Goal: Information Seeking & Learning: Learn about a topic

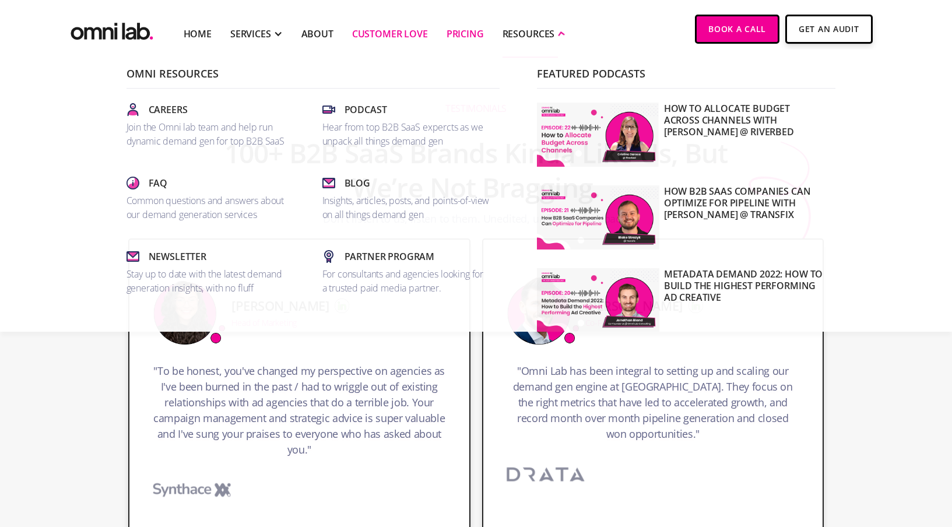
click at [464, 37] on link "Pricing" at bounding box center [464, 34] width 37 height 14
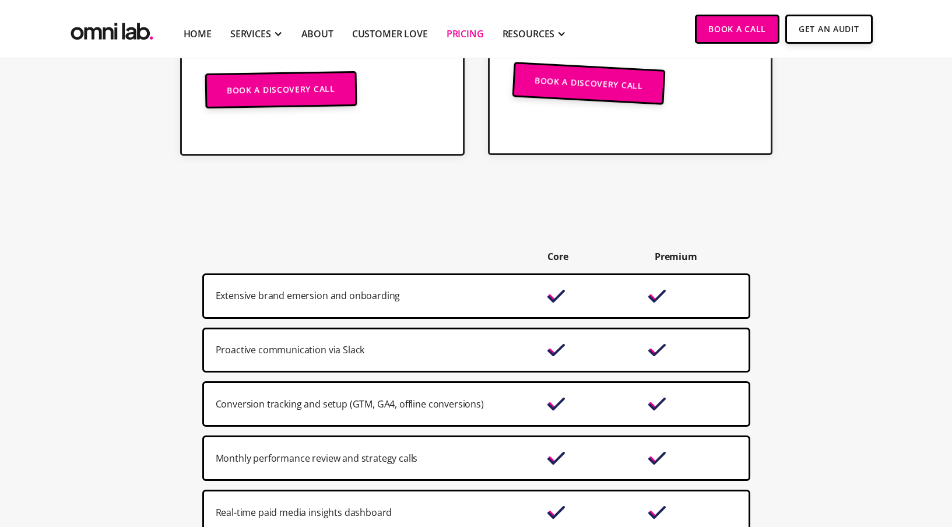
scroll to position [639, 0]
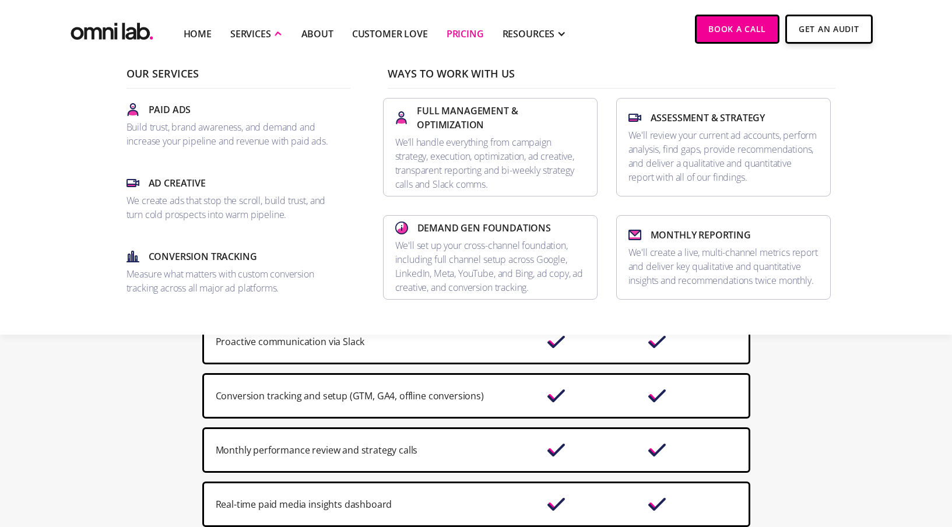
click at [272, 44] on div "SERVICES" at bounding box center [256, 33] width 52 height 48
click at [212, 133] on p "Build trust, brand awareness, and demand and increase your pipeline and revenue…" at bounding box center [233, 134] width 214 height 28
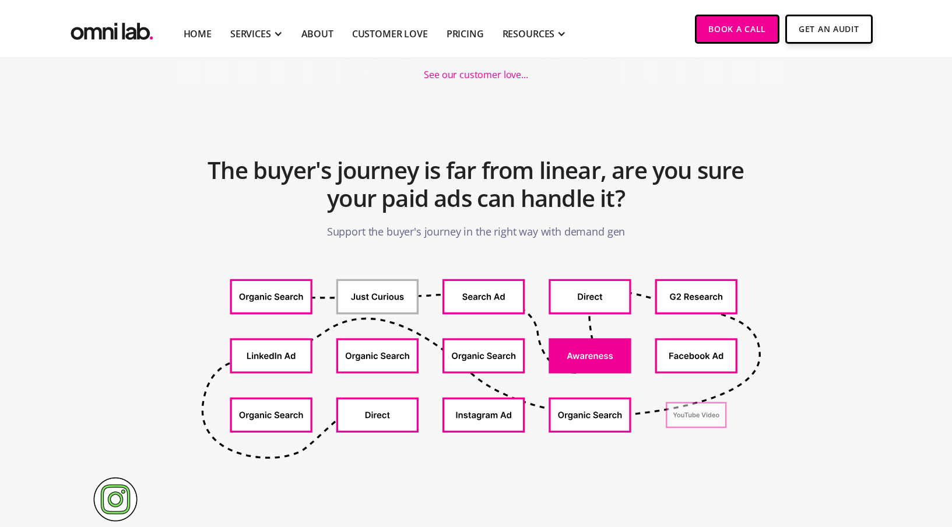
scroll to position [418, 0]
